Goal: Task Accomplishment & Management: Use online tool/utility

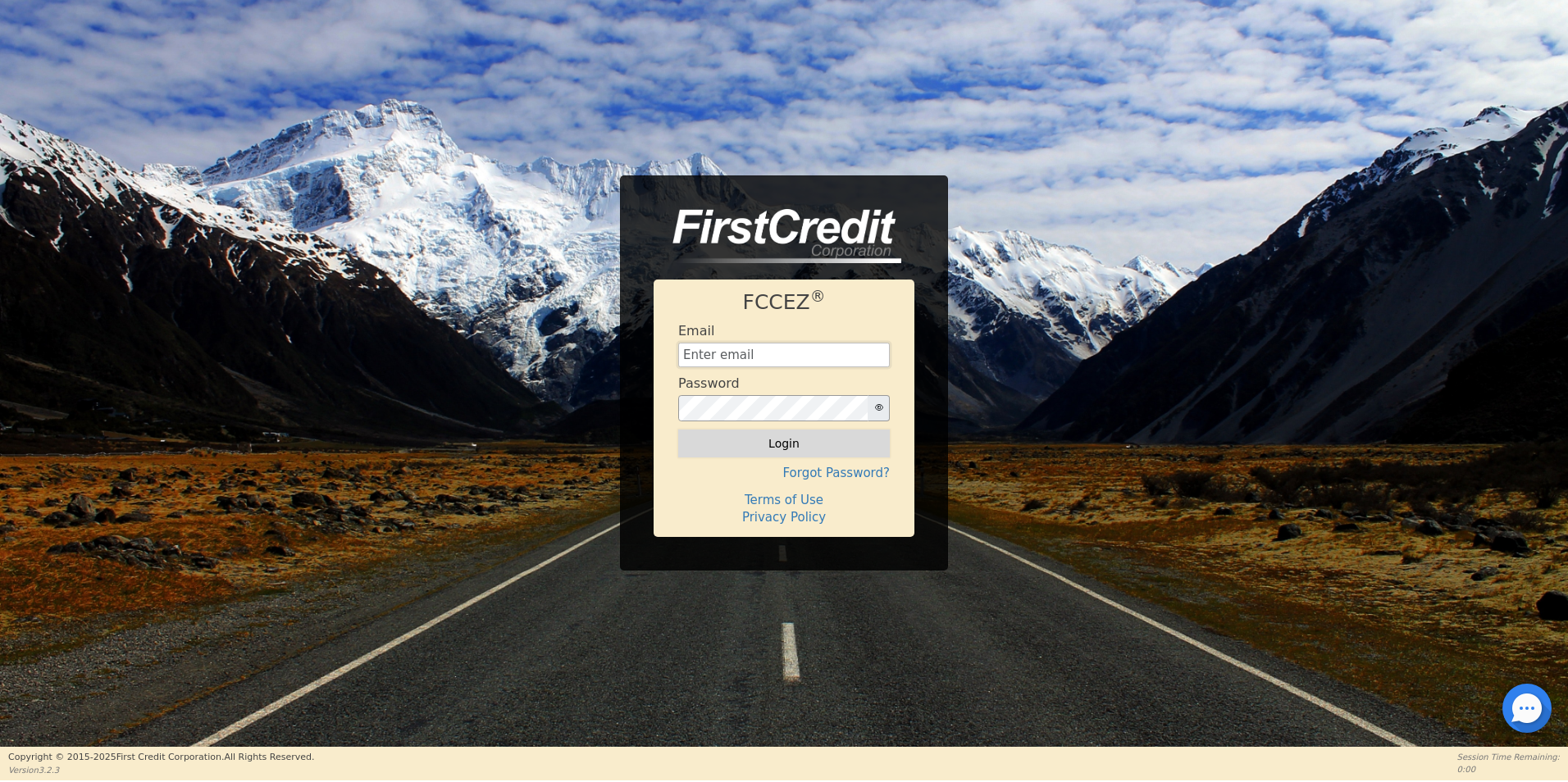
type input "[EMAIL_ADDRESS][DOMAIN_NAME]"
click at [807, 441] on button "Login" at bounding box center [783, 443] width 211 height 28
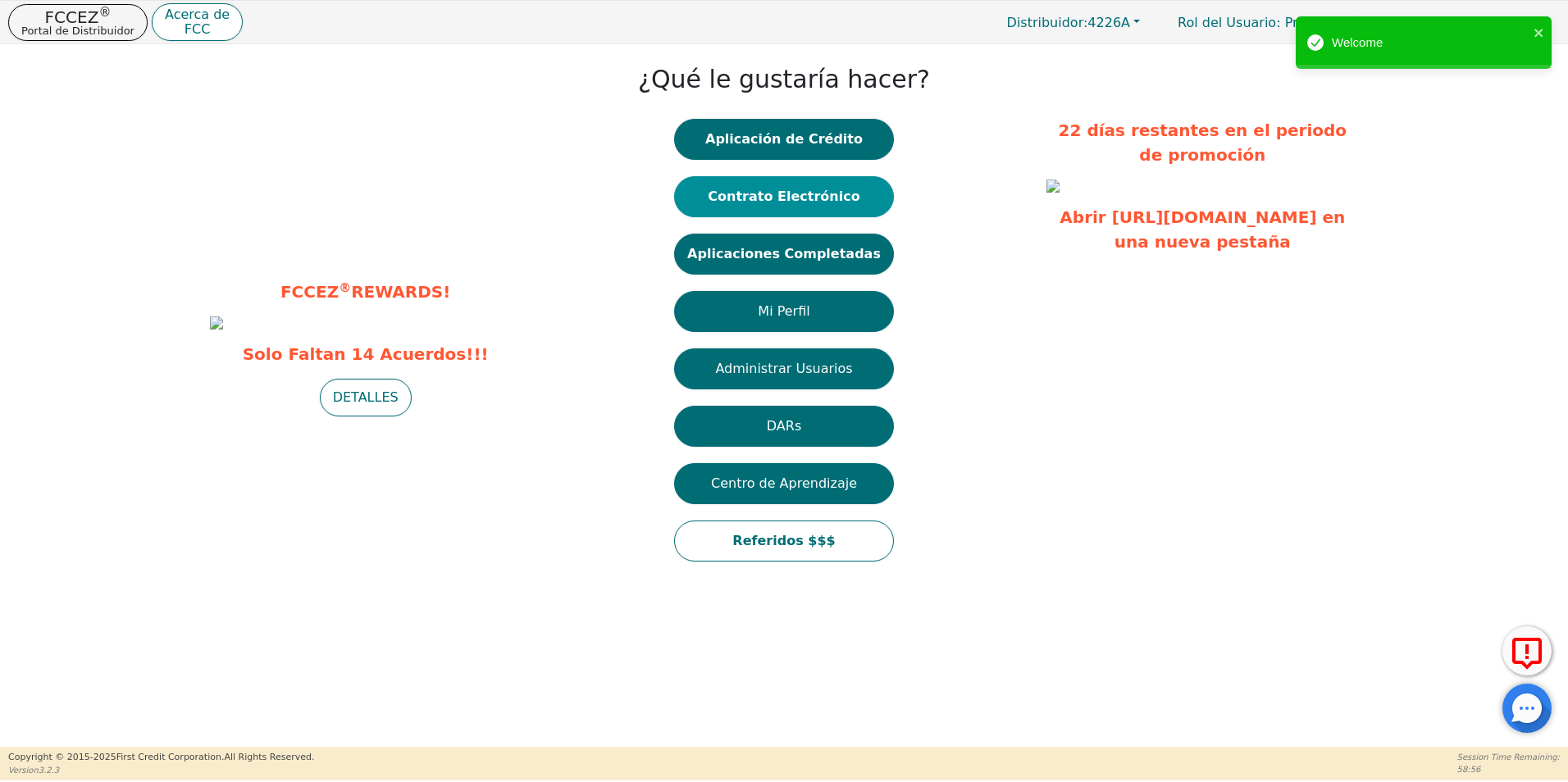
click at [859, 196] on button "Contrato Electrónico" at bounding box center [784, 197] width 220 height 41
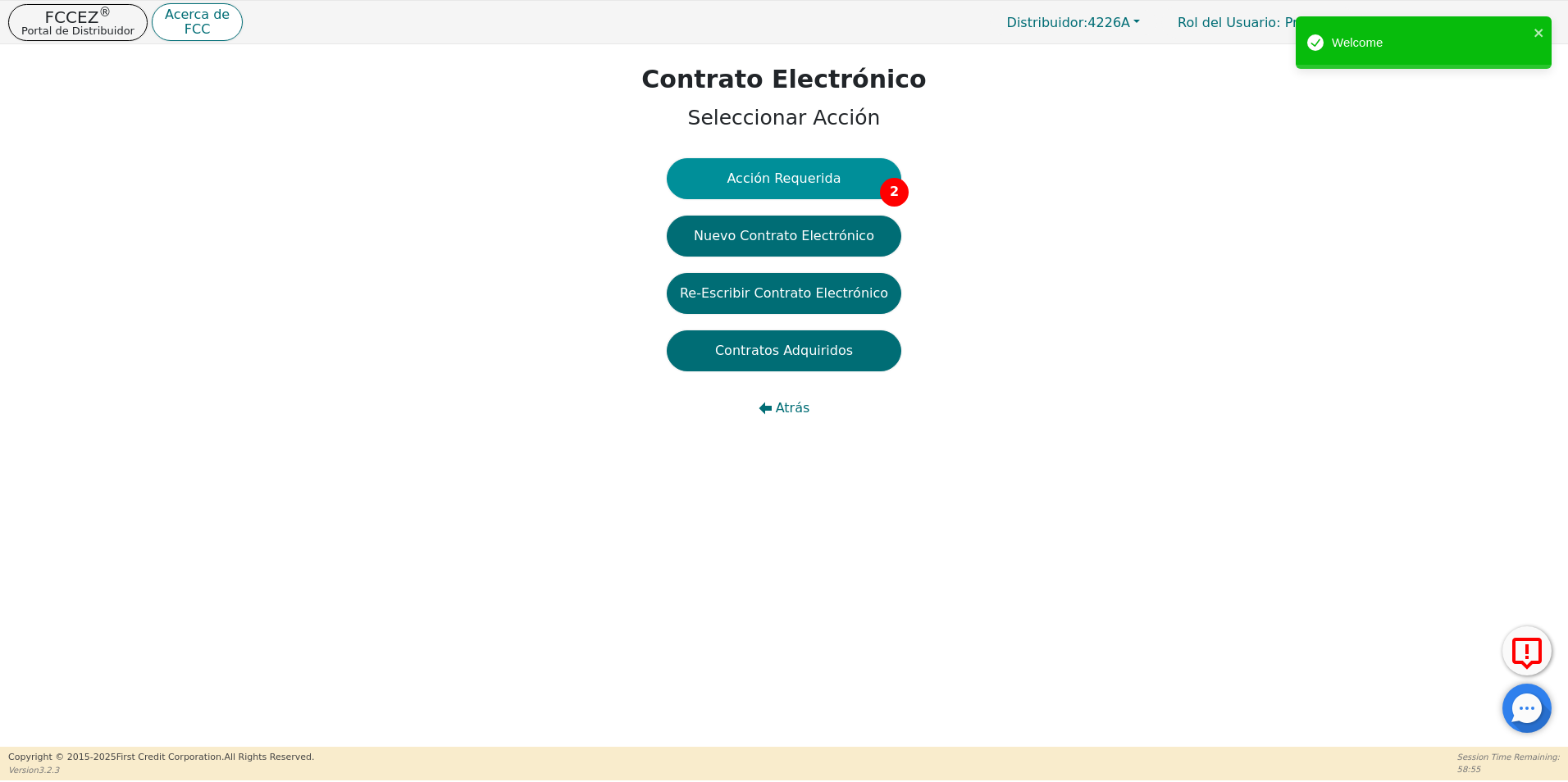
click at [824, 188] on button "Acción Requerida 2" at bounding box center [784, 179] width 235 height 41
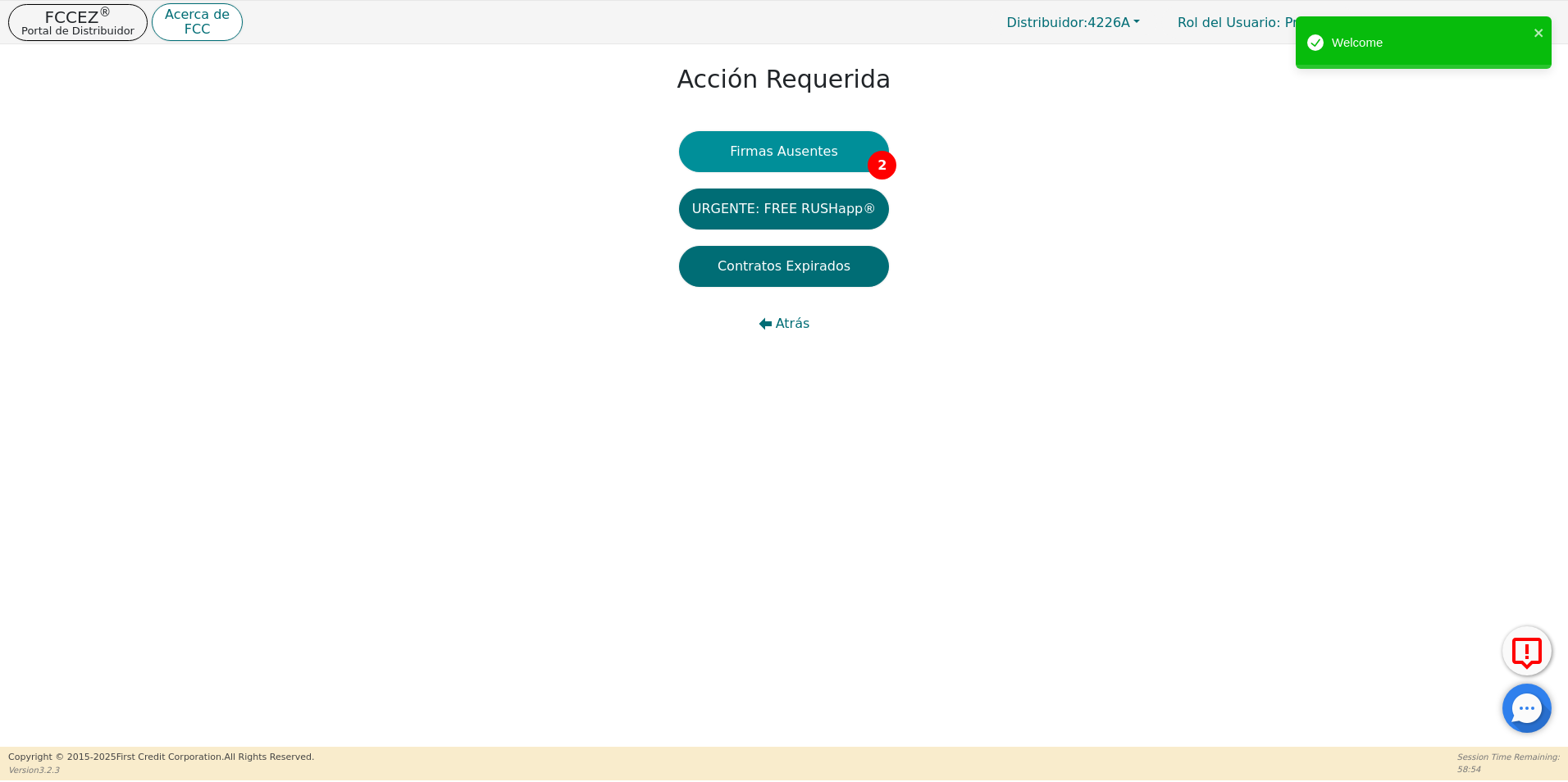
click at [840, 162] on button "Firmas Ausentes 2" at bounding box center [784, 151] width 210 height 41
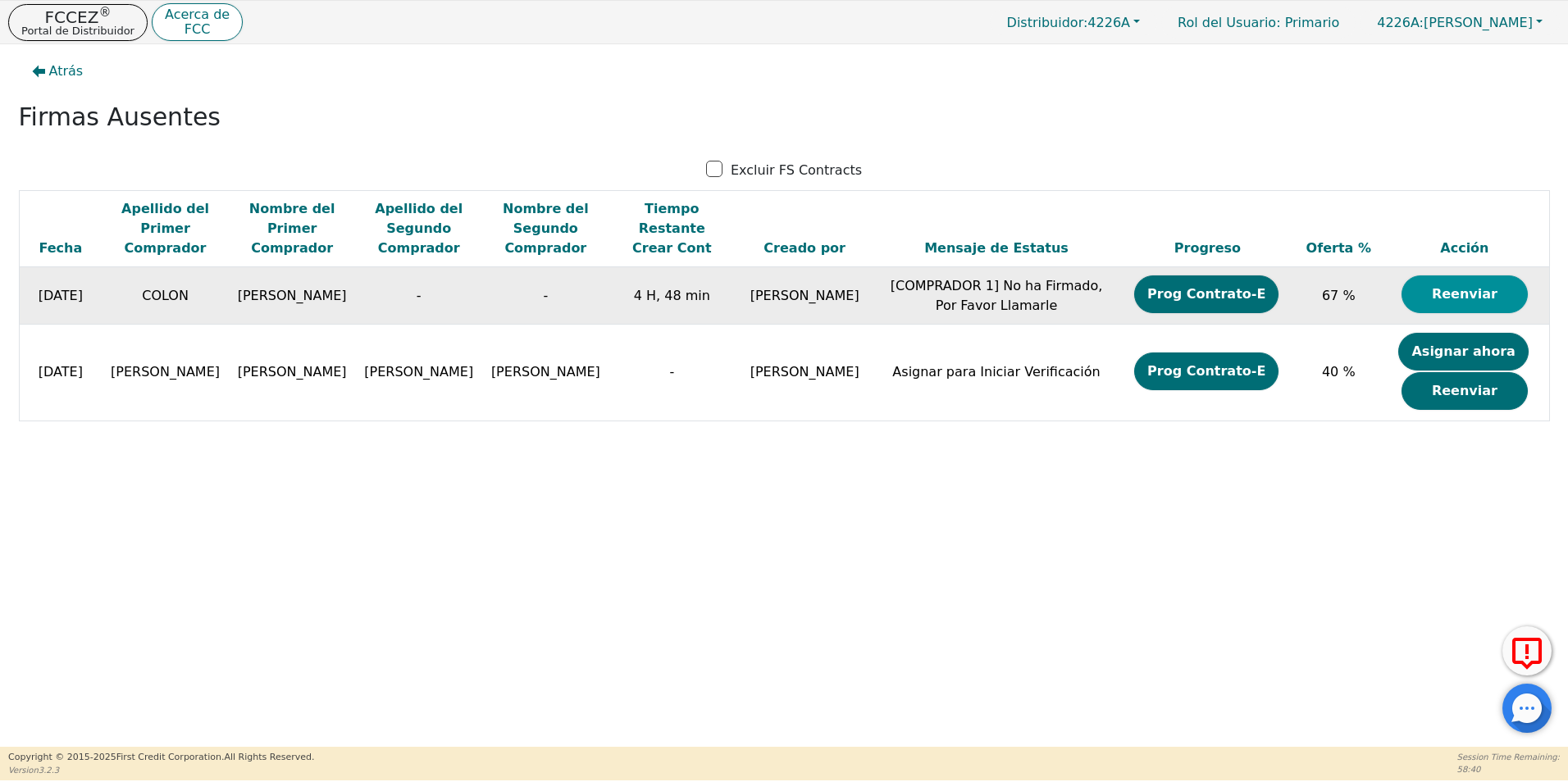
click at [1455, 297] on button "Reenviar" at bounding box center [1464, 294] width 126 height 38
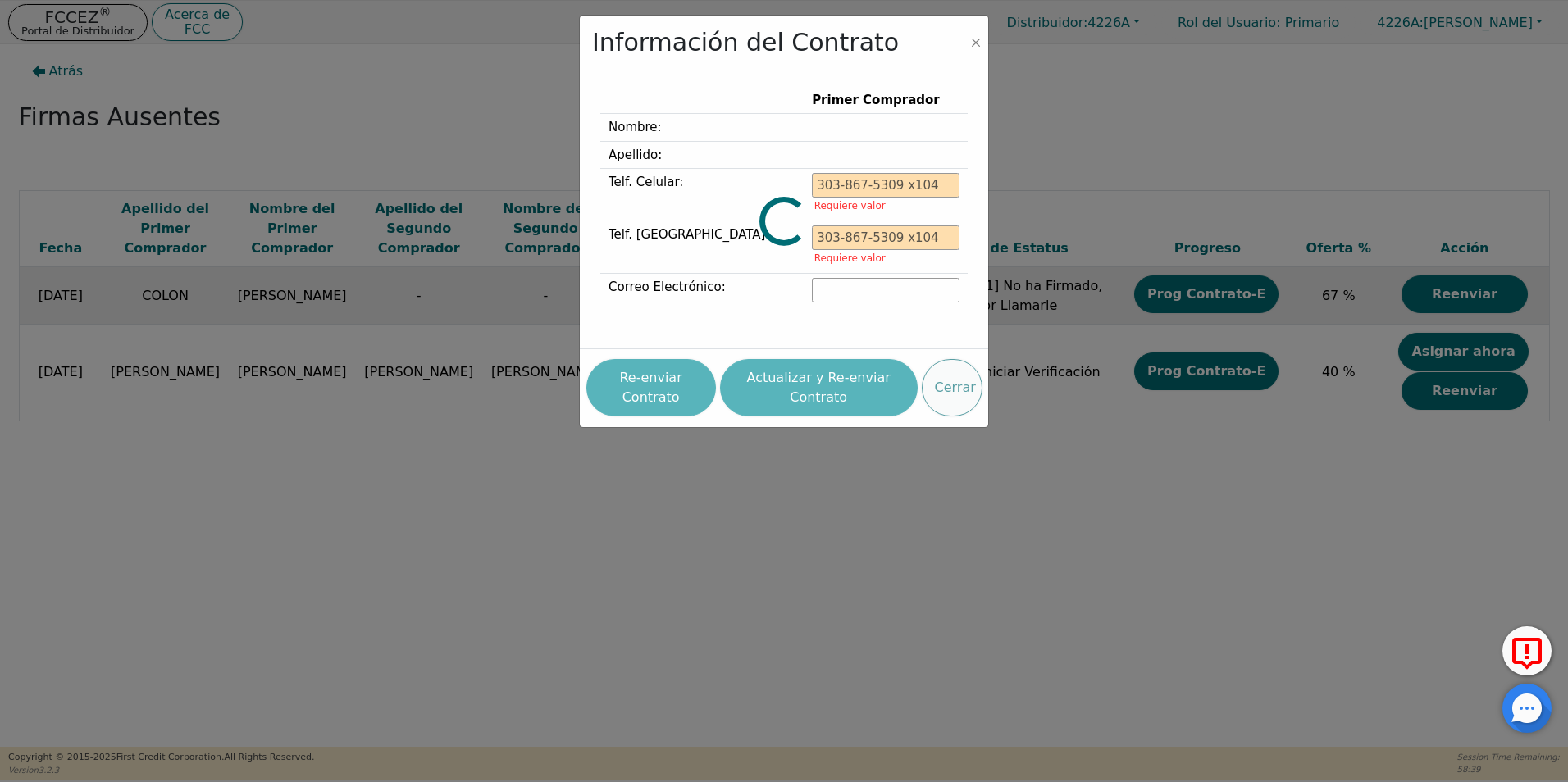
type input "[PHONE_NUMBER]"
type input "[EMAIL_ADDRESS][DOMAIN_NAME]"
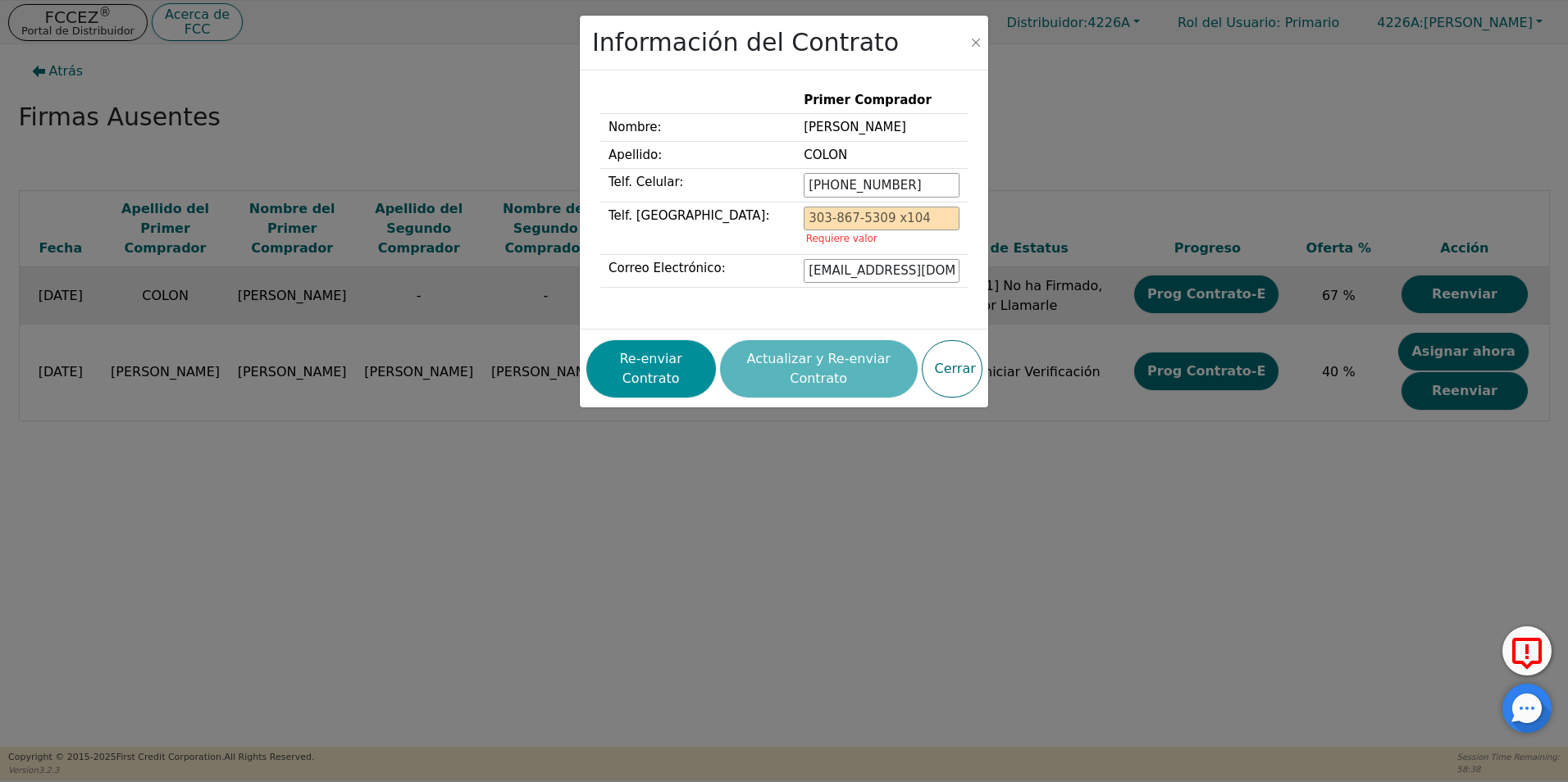
click at [656, 378] on button "Re-enviar Contrato" at bounding box center [651, 369] width 130 height 57
